Goal: Check status: Check status

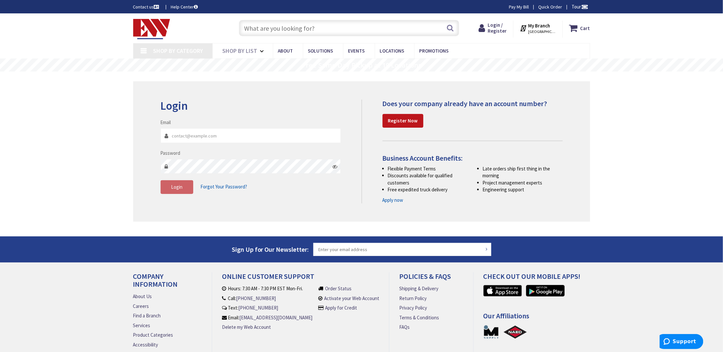
type input "[STREET_ADDRESS][US_STATE]"
type input "[PERSON_NAME][EMAIL_ADDRESS][DOMAIN_NAME]"
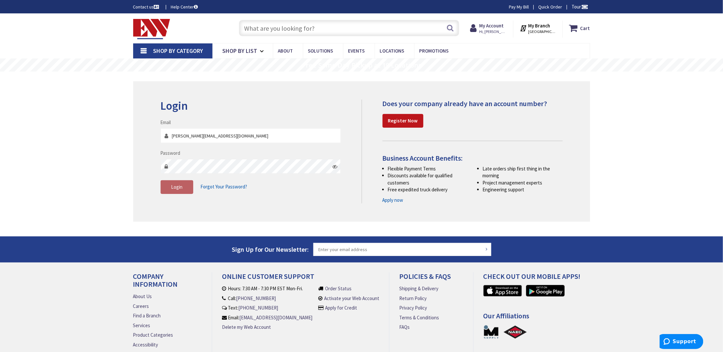
click at [177, 183] on button "Login" at bounding box center [177, 187] width 33 height 14
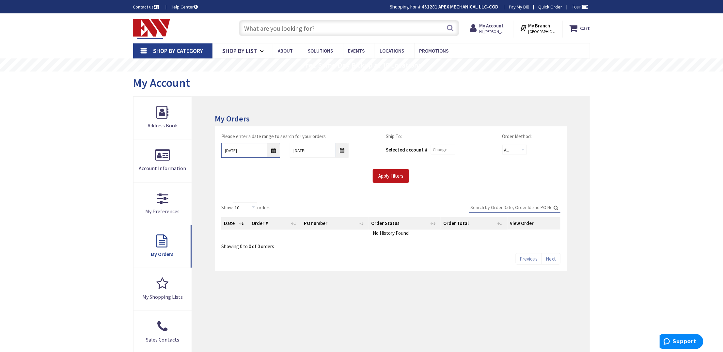
click at [271, 151] on input "[DATE]" at bounding box center [250, 150] width 59 height 15
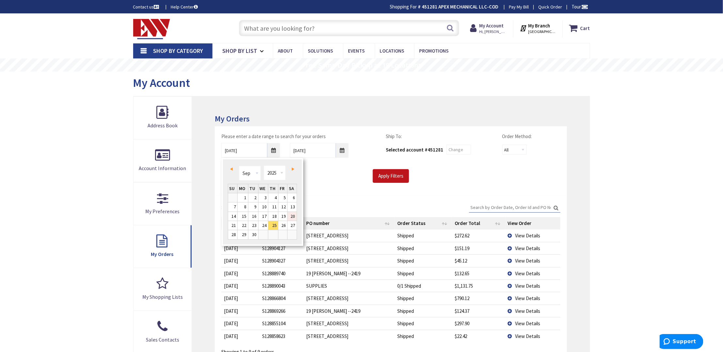
click at [293, 218] on link "20" at bounding box center [291, 216] width 9 height 9
type input "[DATE]"
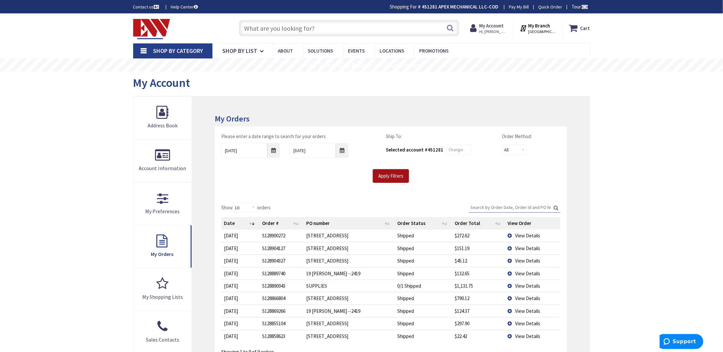
click at [387, 179] on input "Apply Filters" at bounding box center [391, 176] width 36 height 14
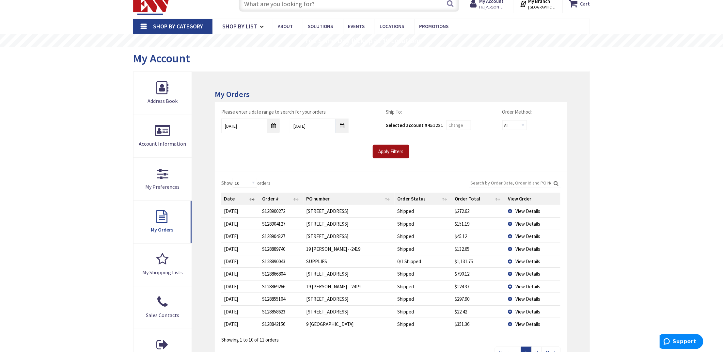
scroll to position [43, 0]
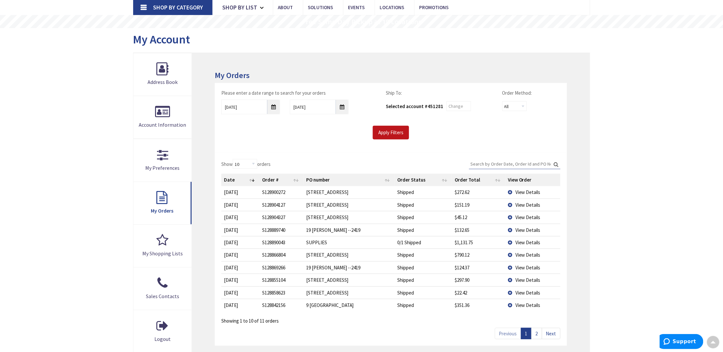
click at [531, 241] on span "View Details" at bounding box center [527, 242] width 25 height 6
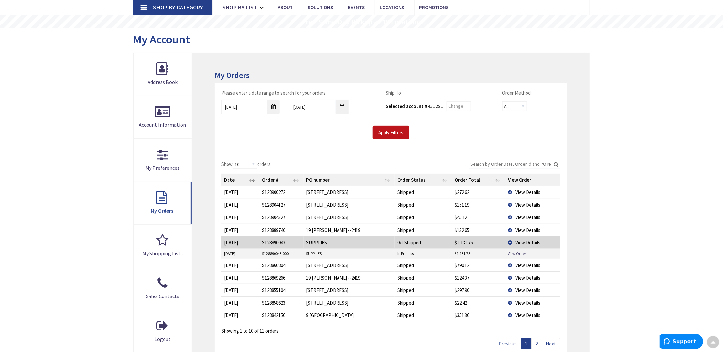
click at [523, 244] on span "View Details" at bounding box center [527, 242] width 25 height 6
